Goal: Task Accomplishment & Management: Use online tool/utility

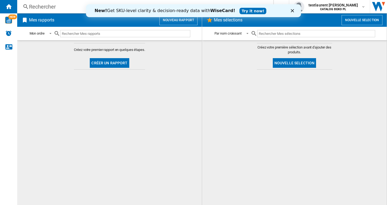
click at [291, 11] on icon "Fermer" at bounding box center [292, 10] width 3 height 3
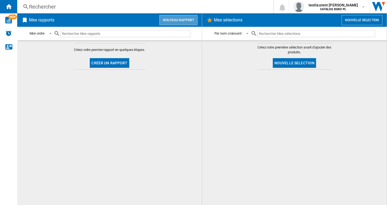
click at [178, 17] on button "Nouveau rapport" at bounding box center [178, 20] width 38 height 10
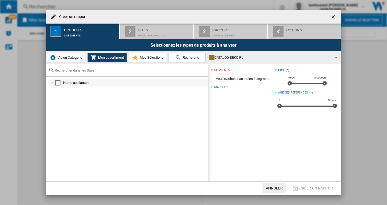
click at [60, 83] on div "Select" at bounding box center [57, 82] width 5 height 5
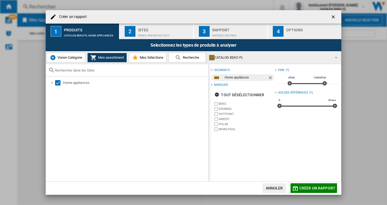
click at [158, 34] on div "Profil par défaut (27)" at bounding box center [164, 34] width 53 height 6
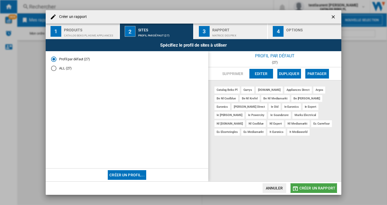
click at [316, 186] on span "Créer un rapport" at bounding box center [317, 188] width 36 height 4
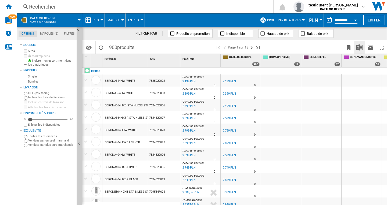
click at [359, 49] on img "Télécharger au format Excel" at bounding box center [359, 47] width 6 height 6
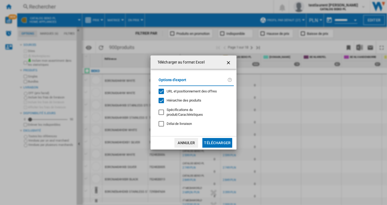
click at [194, 93] on span "URL et positionnement des offres" at bounding box center [192, 91] width 50 height 4
click at [187, 101] on span "Hiérarchie des produits" at bounding box center [184, 101] width 35 height 4
click at [219, 141] on button "Télécharger" at bounding box center [217, 143] width 30 height 10
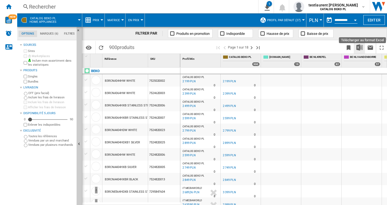
click at [359, 48] on img "Télécharger au format Excel" at bounding box center [359, 47] width 6 height 6
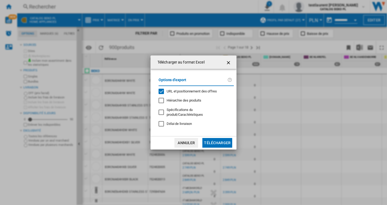
click at [226, 65] on ng-md-icon "getI18NText('BUTTONS.CLOSE_DIALOG')" at bounding box center [229, 63] width 6 height 6
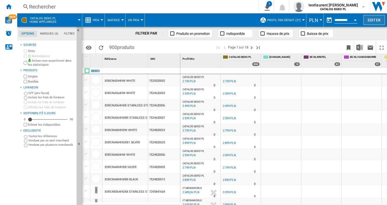
click at [373, 20] on button "Editer" at bounding box center [373, 20] width 21 height 10
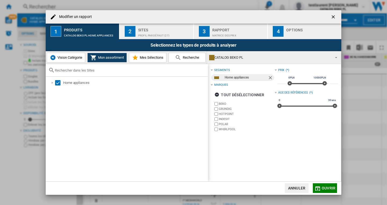
click at [146, 31] on div "Sites" at bounding box center [164, 29] width 53 height 6
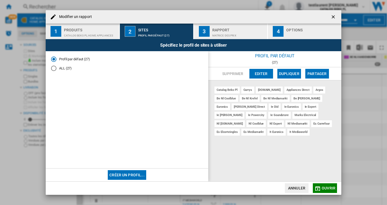
click at [64, 69] on md-radio-button "ALL (27)" at bounding box center [127, 68] width 152 height 5
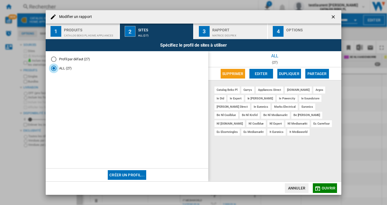
click at [126, 177] on button "Créer un profil..." at bounding box center [127, 176] width 38 height 10
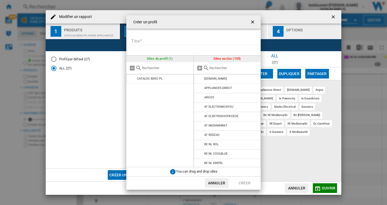
click at [155, 42] on input "Titre" at bounding box center [194, 41] width 127 height 8
click at [251, 21] on ng-md-icon "getI18NText('BUTTONS.CLOSE_DIALOG')" at bounding box center [253, 22] width 6 height 6
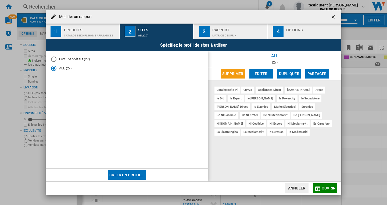
click at [332, 17] on ng-md-icon "getI18NText('BUTTONS.CLOSE_DIALOG')" at bounding box center [333, 17] width 6 height 6
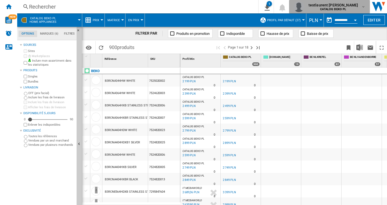
click at [350, 6] on span "testlaurent [PERSON_NAME]" at bounding box center [333, 4] width 50 height 5
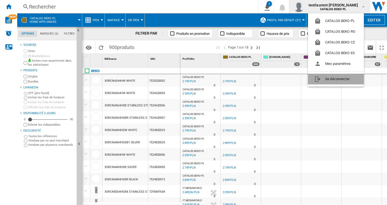
click at [335, 78] on button "Se déconnecter" at bounding box center [336, 79] width 56 height 11
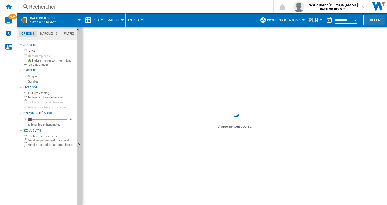
click at [374, 20] on button "Editer" at bounding box center [373, 20] width 21 height 10
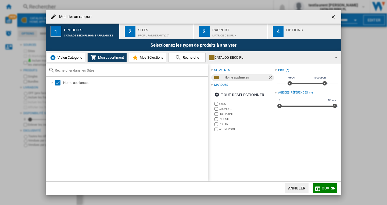
click at [60, 57] on span "Vision Catégorie" at bounding box center [69, 58] width 26 height 4
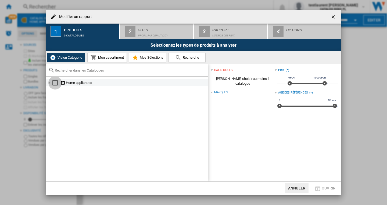
click at [54, 83] on div "Select" at bounding box center [54, 82] width 5 height 5
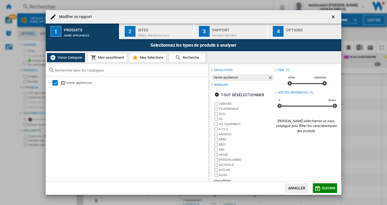
click at [148, 31] on div "Sites" at bounding box center [164, 29] width 53 height 6
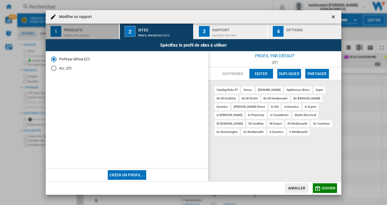
click at [77, 31] on div "Produits" at bounding box center [90, 29] width 53 height 6
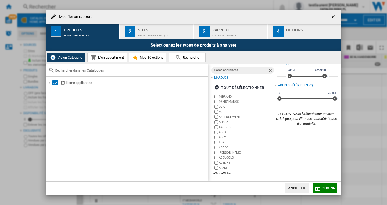
scroll to position [8, 0]
click at [223, 172] on div "+Tout afficher" at bounding box center [243, 173] width 61 height 4
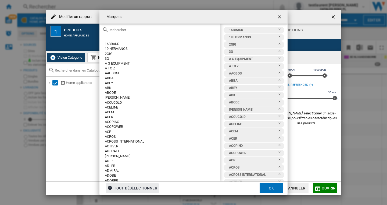
click at [132, 187] on div "tout désélectionner" at bounding box center [132, 189] width 50 height 10
click at [117, 29] on input "text" at bounding box center [163, 30] width 109 height 4
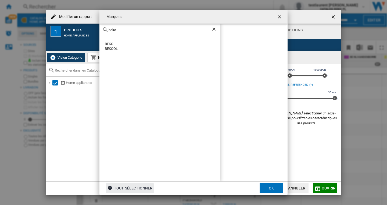
click at [213, 29] on ng-md-icon "Effacer la recherche" at bounding box center [214, 30] width 6 height 6
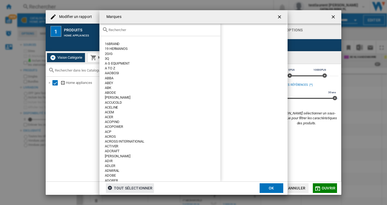
click at [278, 17] on ng-md-icon "getI18NText('BUTTONS.CLOSE_DIALOG')" at bounding box center [280, 17] width 6 height 6
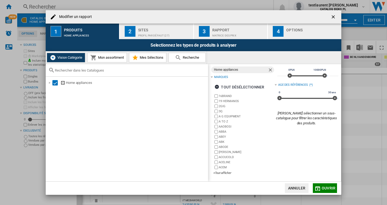
click at [239, 87] on div "tout désélectionner" at bounding box center [239, 87] width 50 height 10
click at [225, 173] on div "+Tout afficher" at bounding box center [243, 173] width 61 height 4
click at [222, 172] on div "+Tout afficher" at bounding box center [243, 173] width 61 height 4
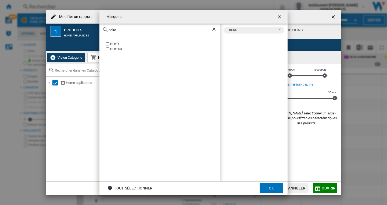
click at [111, 28] on input "beko" at bounding box center [160, 30] width 103 height 4
click at [130, 31] on input "whir" at bounding box center [160, 30] width 103 height 4
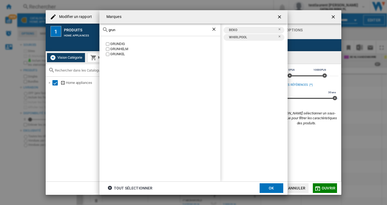
click at [122, 44] on div "GRUNDIG" at bounding box center [165, 44] width 110 height 5
click at [120, 30] on input "grun" at bounding box center [160, 30] width 103 height 4
click at [116, 53] on div "INDESIT" at bounding box center [165, 54] width 110 height 5
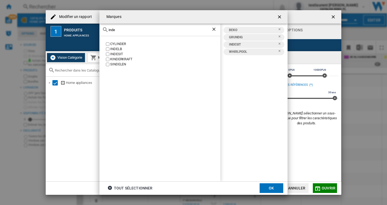
click at [120, 29] on input "inde" at bounding box center [160, 30] width 103 height 4
click at [113, 45] on div "POLAR" at bounding box center [165, 44] width 110 height 5
click at [124, 30] on input "polar" at bounding box center [160, 30] width 103 height 4
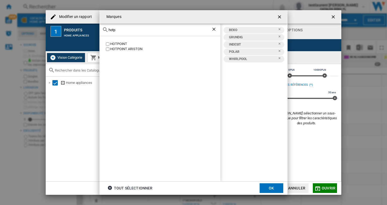
type input "hotp"
click at [121, 45] on div "HOTPOINT" at bounding box center [165, 44] width 110 height 5
click at [123, 49] on div "HOTPOINT ARISTON" at bounding box center [165, 49] width 110 height 5
click at [117, 31] on input "hotp" at bounding box center [160, 30] width 103 height 4
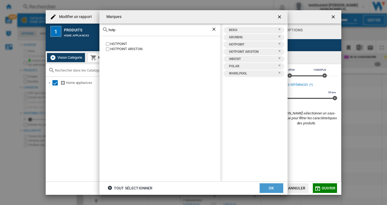
click at [269, 186] on button "OK" at bounding box center [271, 189] width 24 height 10
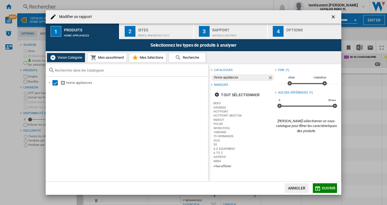
scroll to position [0, 0]
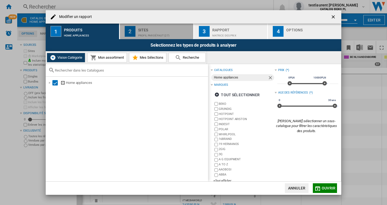
click at [149, 28] on div "Sites" at bounding box center [164, 29] width 53 height 6
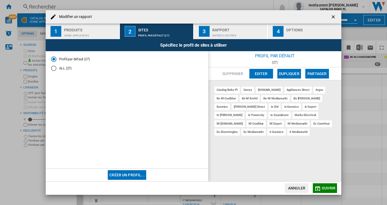
click at [68, 70] on md-radio-button "ALL (27)" at bounding box center [127, 68] width 152 height 5
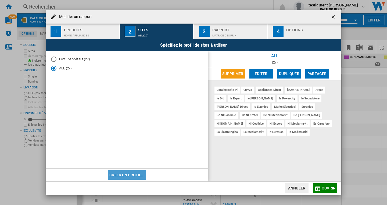
click at [129, 173] on button "Créer un profil..." at bounding box center [127, 176] width 38 height 10
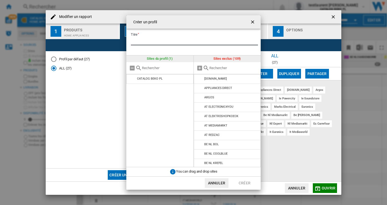
click at [147, 42] on input "Titre" at bounding box center [194, 41] width 127 height 8
type input "****"
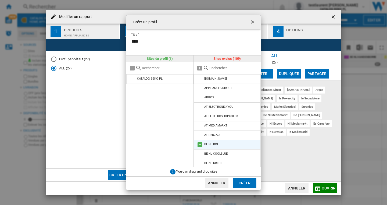
click at [200, 144] on md-icon at bounding box center [200, 145] width 6 height 6
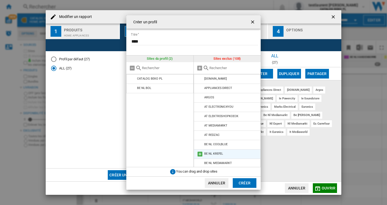
click at [199, 153] on md-icon at bounding box center [200, 154] width 6 height 6
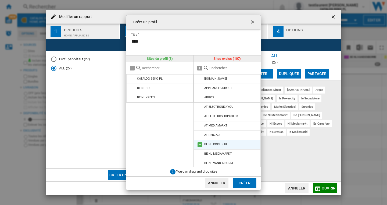
click at [199, 145] on md-icon at bounding box center [200, 145] width 6 height 6
click at [198, 145] on md-icon at bounding box center [200, 145] width 6 height 6
click at [198, 146] on md-icon at bounding box center [200, 145] width 6 height 6
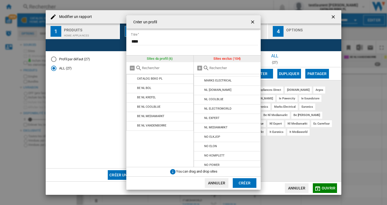
scroll to position [618, 0]
click at [201, 90] on md-icon at bounding box center [200, 91] width 6 height 6
click at [201, 83] on md-icon at bounding box center [200, 82] width 6 height 6
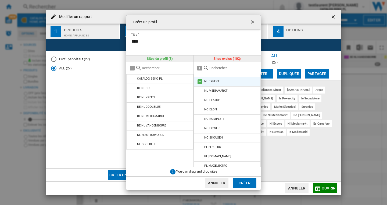
click at [199, 80] on md-icon at bounding box center [200, 82] width 6 height 6
click at [201, 81] on md-icon at bounding box center [200, 82] width 6 height 6
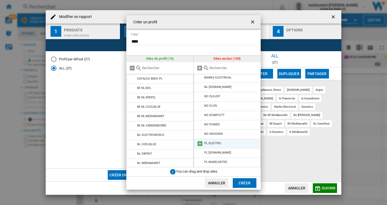
scroll to position [591, 0]
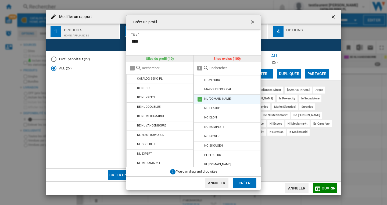
click at [200, 97] on md-icon at bounding box center [200, 99] width 6 height 6
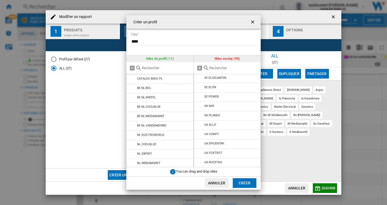
scroll to position [838, 0]
click at [246, 182] on button "Créer" at bounding box center [245, 184] width 24 height 10
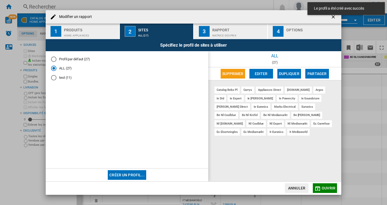
click at [65, 78] on md-radio-button "test (11)" at bounding box center [127, 77] width 152 height 5
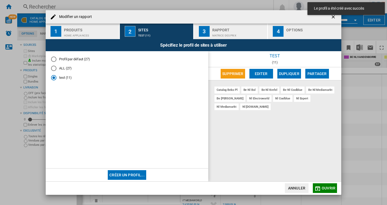
click at [330, 187] on span "Ouvrir" at bounding box center [329, 188] width 14 height 4
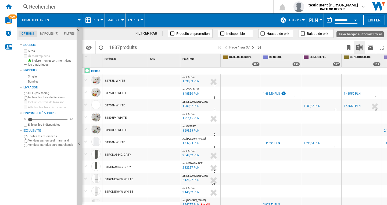
click at [356, 48] on img "Télécharger au format Excel" at bounding box center [359, 47] width 6 height 6
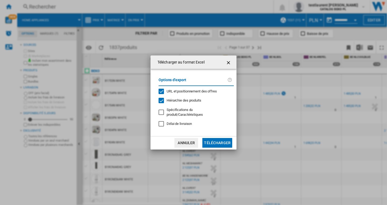
drag, startPoint x: 187, startPoint y: 103, endPoint x: 190, endPoint y: 94, distance: 9.3
click at [187, 103] on span "Hiérarchie des produits" at bounding box center [184, 101] width 35 height 4
drag, startPoint x: 190, startPoint y: 92, endPoint x: 210, endPoint y: 124, distance: 38.3
click at [190, 92] on span "URL et positionnement des offres" at bounding box center [192, 91] width 50 height 4
click at [216, 138] on button "Télécharger" at bounding box center [217, 143] width 30 height 10
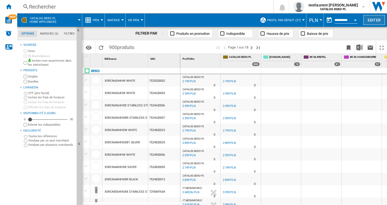
click at [371, 20] on button "Editer" at bounding box center [373, 20] width 21 height 10
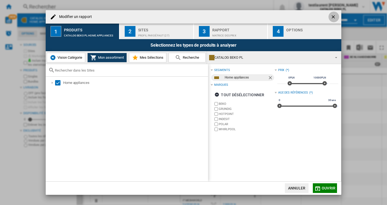
click at [331, 17] on ng-md-icon "getI18NText('BUTTONS.CLOSE_DIALOG')" at bounding box center [333, 17] width 6 height 6
